Goal: Transaction & Acquisition: Subscribe to service/newsletter

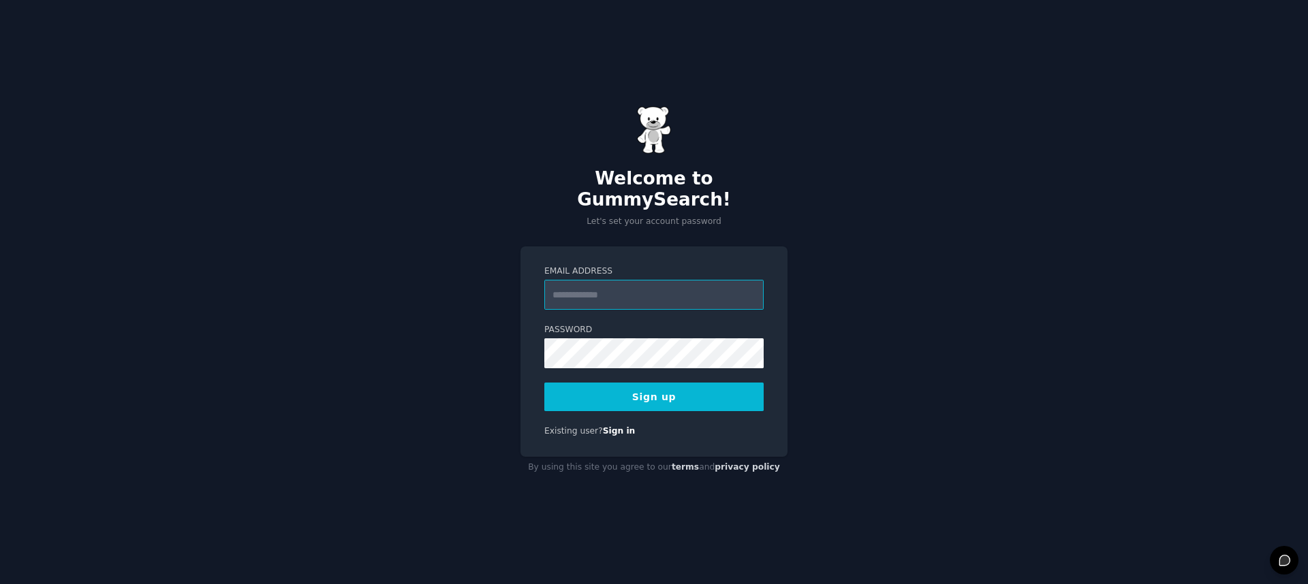
click at [676, 296] on input "Email Address" at bounding box center [653, 295] width 219 height 30
click at [979, 240] on div "Welcome to GummySearch! Let's set your account password Email Address Password …" at bounding box center [654, 292] width 1308 height 584
click at [729, 286] on input "Email Address" at bounding box center [653, 295] width 219 height 30
type input "**********"
click at [860, 327] on div "**********" at bounding box center [654, 292] width 1308 height 584
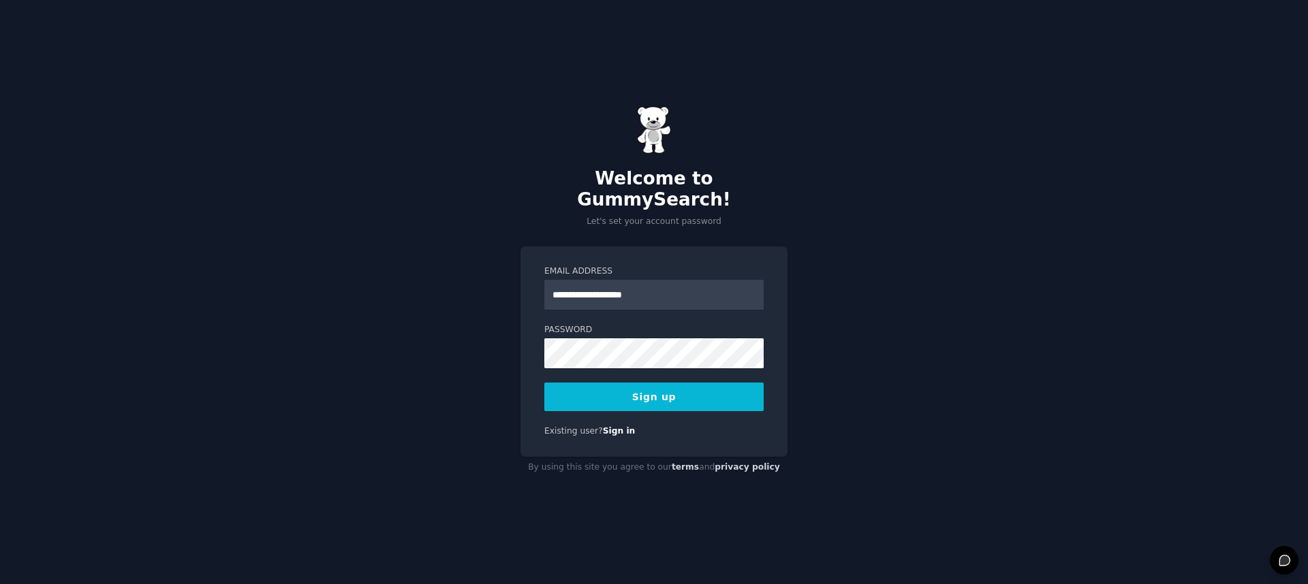
click at [737, 383] on button "Sign up" at bounding box center [653, 397] width 219 height 29
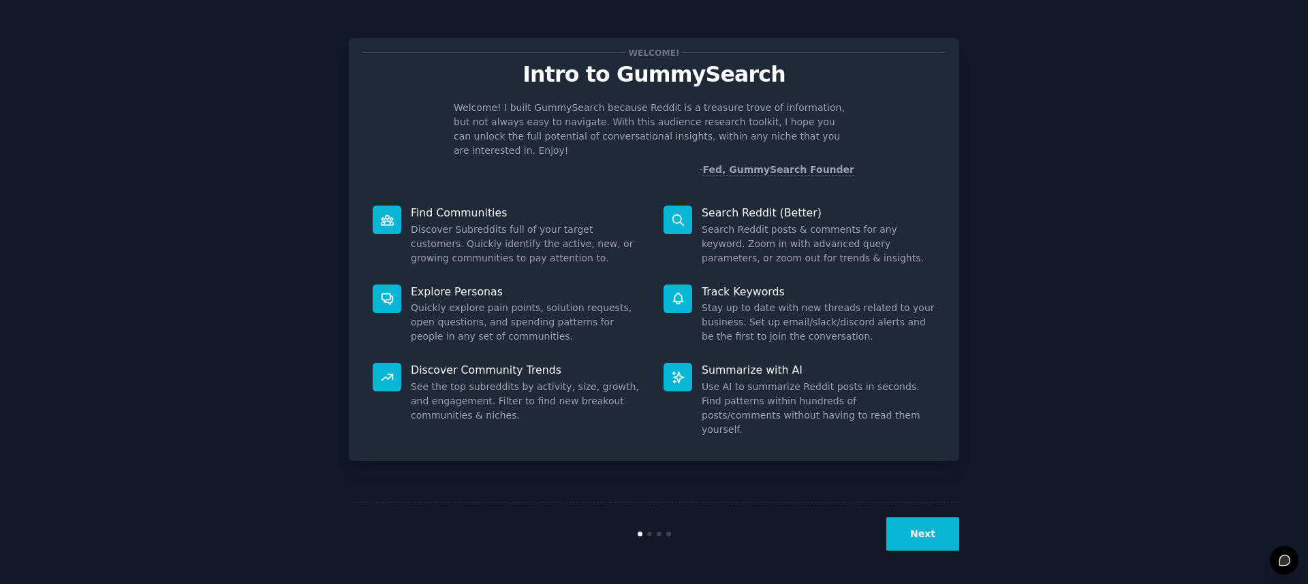
click at [891, 548] on button "Next" at bounding box center [922, 534] width 73 height 33
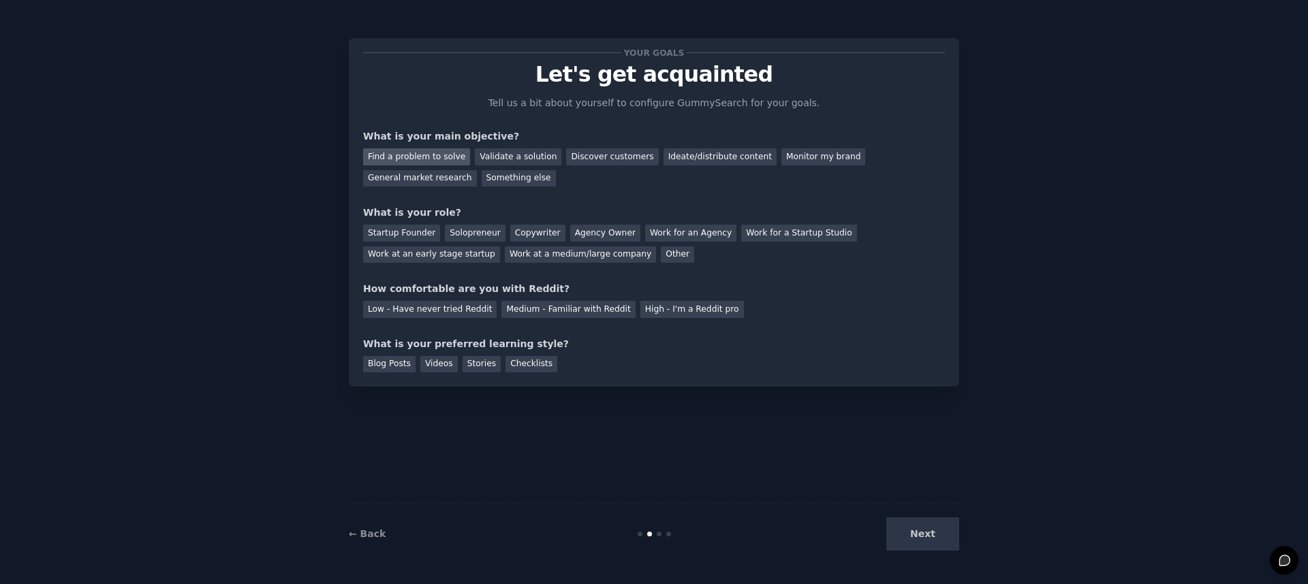
click at [440, 160] on div "Find a problem to solve" at bounding box center [416, 156] width 107 height 17
click at [516, 154] on div "Validate a solution" at bounding box center [518, 156] width 87 height 17
click at [450, 238] on div "Solopreneur" at bounding box center [475, 233] width 60 height 17
click at [516, 319] on div "Your goals Let's get acquainted Tell us a bit about yourself to configure Gummy…" at bounding box center [654, 212] width 582 height 320
click at [504, 317] on div "Medium - Familiar with Reddit" at bounding box center [568, 309] width 134 height 17
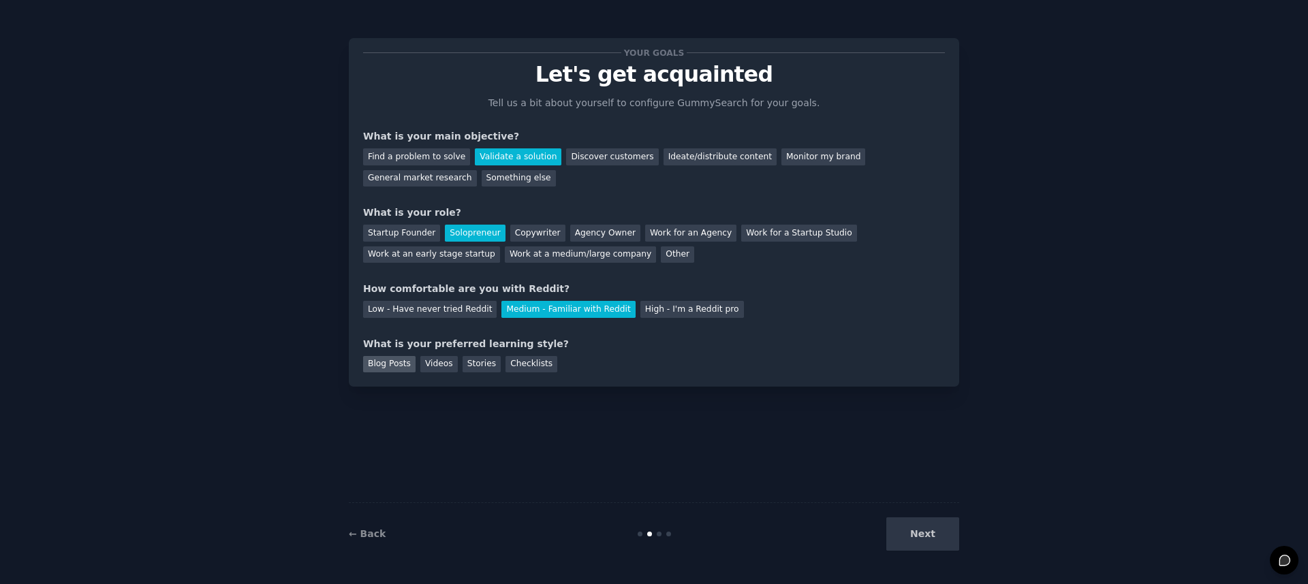
click at [396, 366] on div "Blog Posts" at bounding box center [389, 364] width 52 height 17
click at [435, 366] on div "Videos" at bounding box center [438, 364] width 37 height 17
click at [924, 554] on div "← Back Next" at bounding box center [654, 534] width 610 height 63
click at [922, 541] on button "Next" at bounding box center [922, 534] width 73 height 33
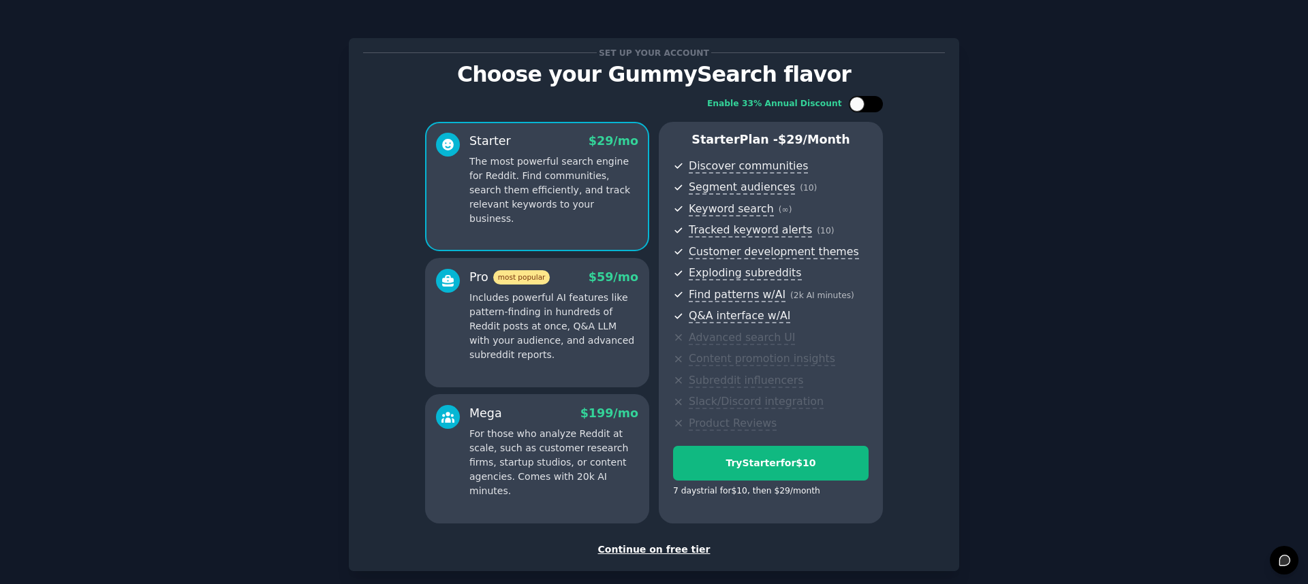
click at [859, 106] on div at bounding box center [856, 104] width 15 height 15
click at [864, 104] on div at bounding box center [866, 104] width 34 height 16
checkbox input "false"
click at [658, 552] on div "Continue on free tier" at bounding box center [654, 550] width 582 height 14
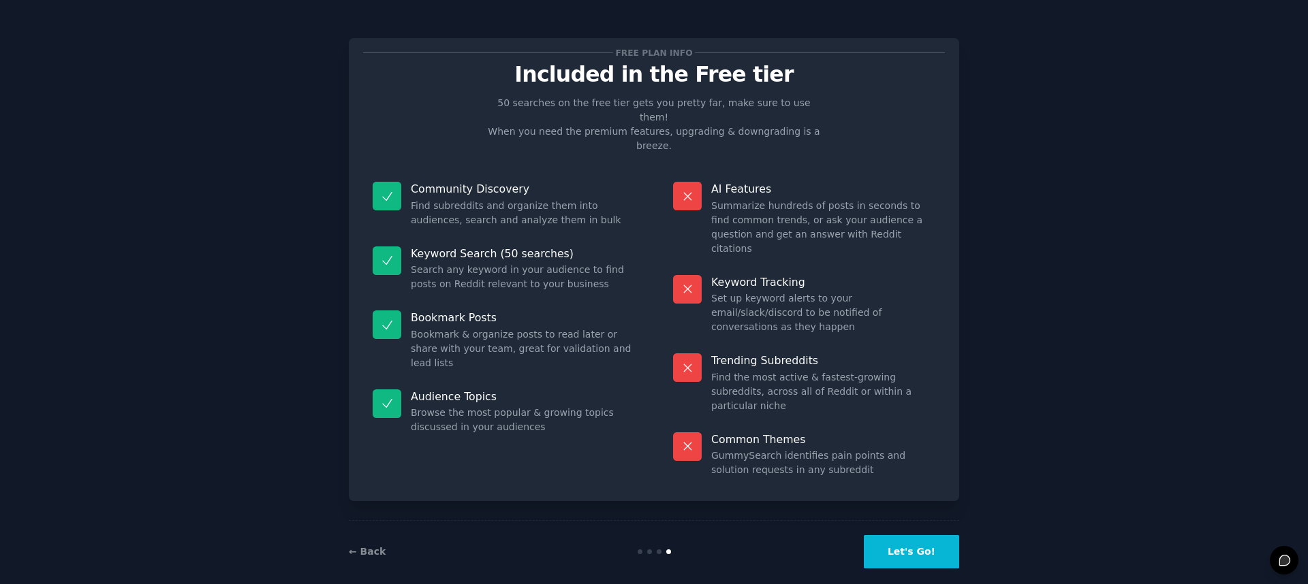
click at [902, 535] on button "Let's Go!" at bounding box center [911, 551] width 95 height 33
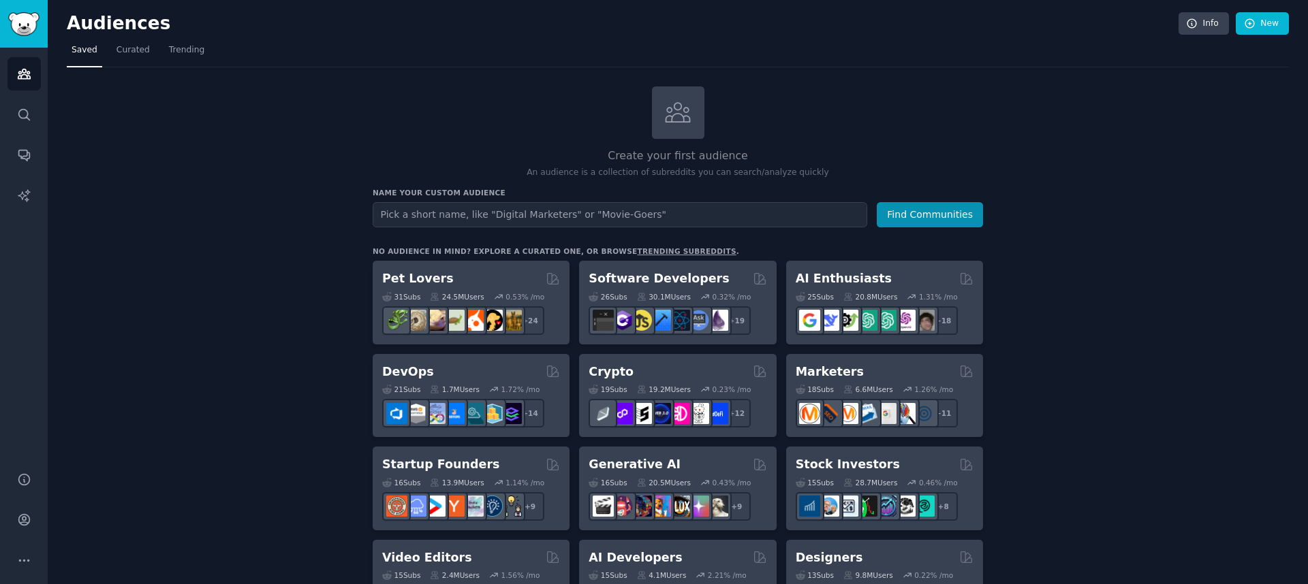
click at [178, 52] on span "Trending" at bounding box center [186, 50] width 35 height 12
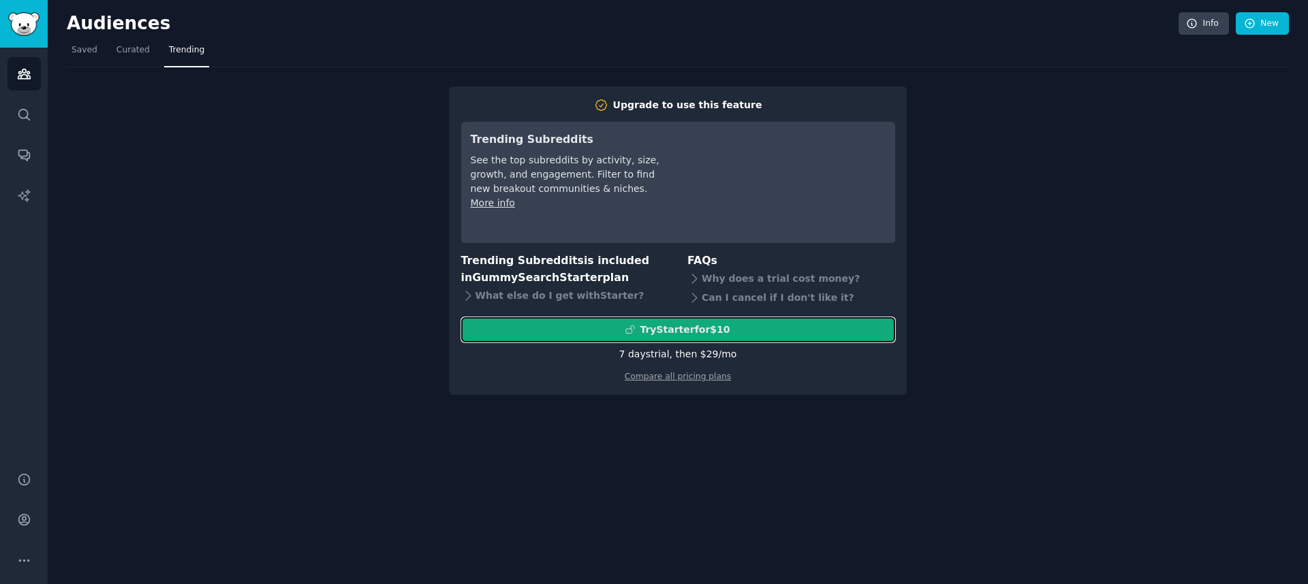
click at [567, 319] on button "Try Starter for $10" at bounding box center [678, 329] width 434 height 25
